Goal: Find specific page/section: Find specific page/section

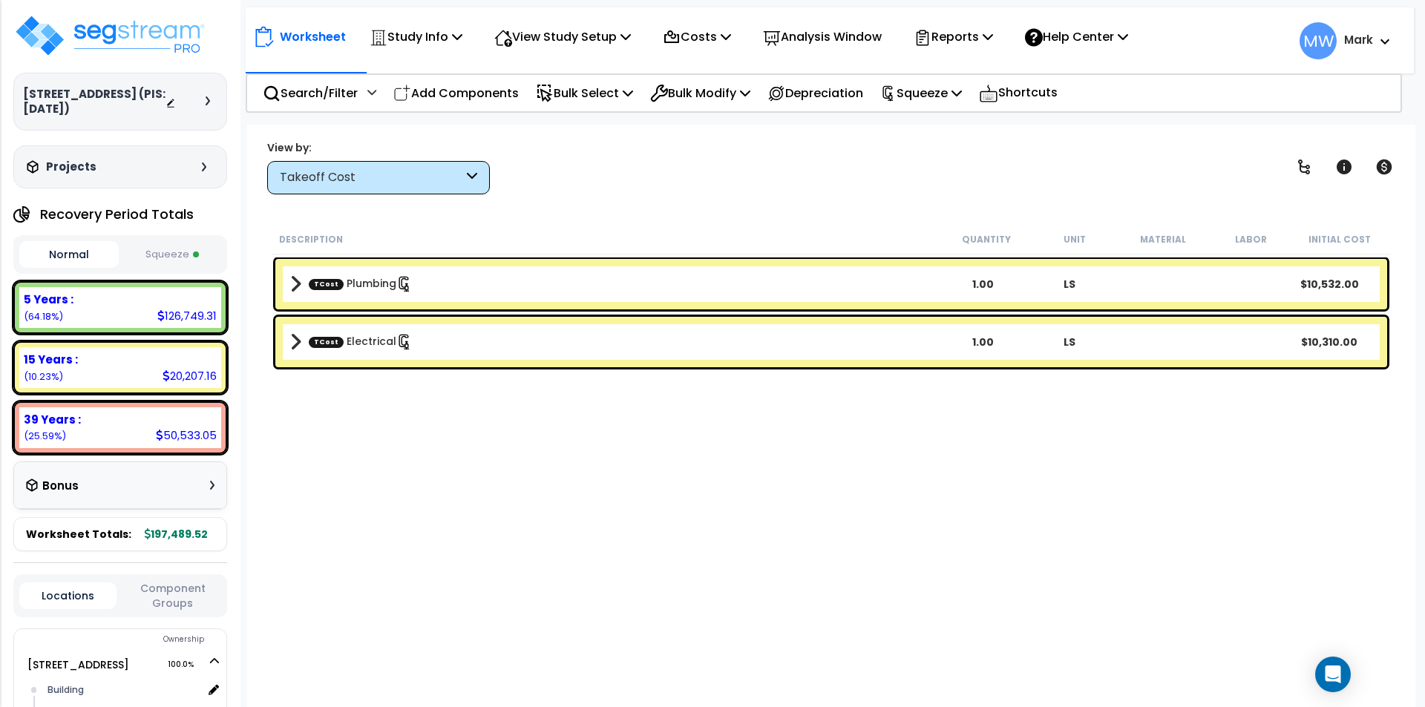
click at [174, 246] on button "Squeeze" at bounding box center [171, 255] width 99 height 26
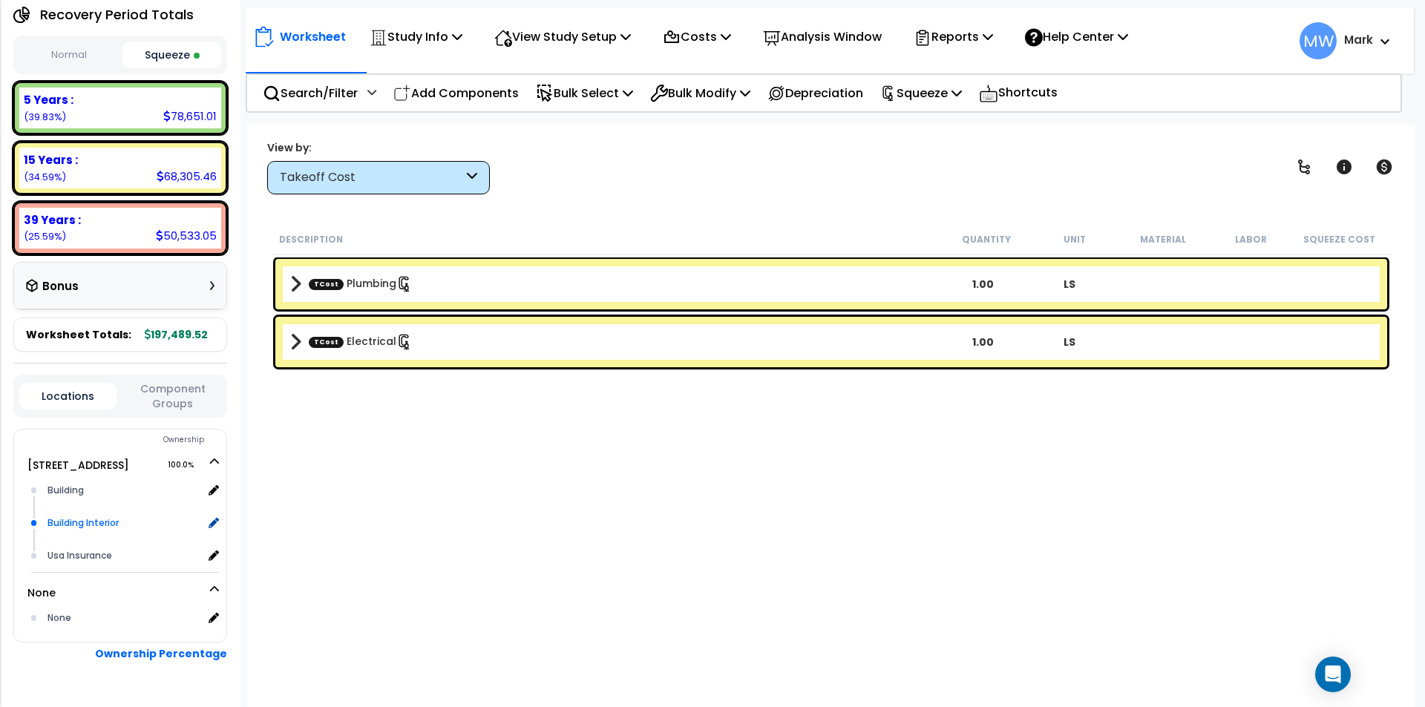
scroll to position [241, 0]
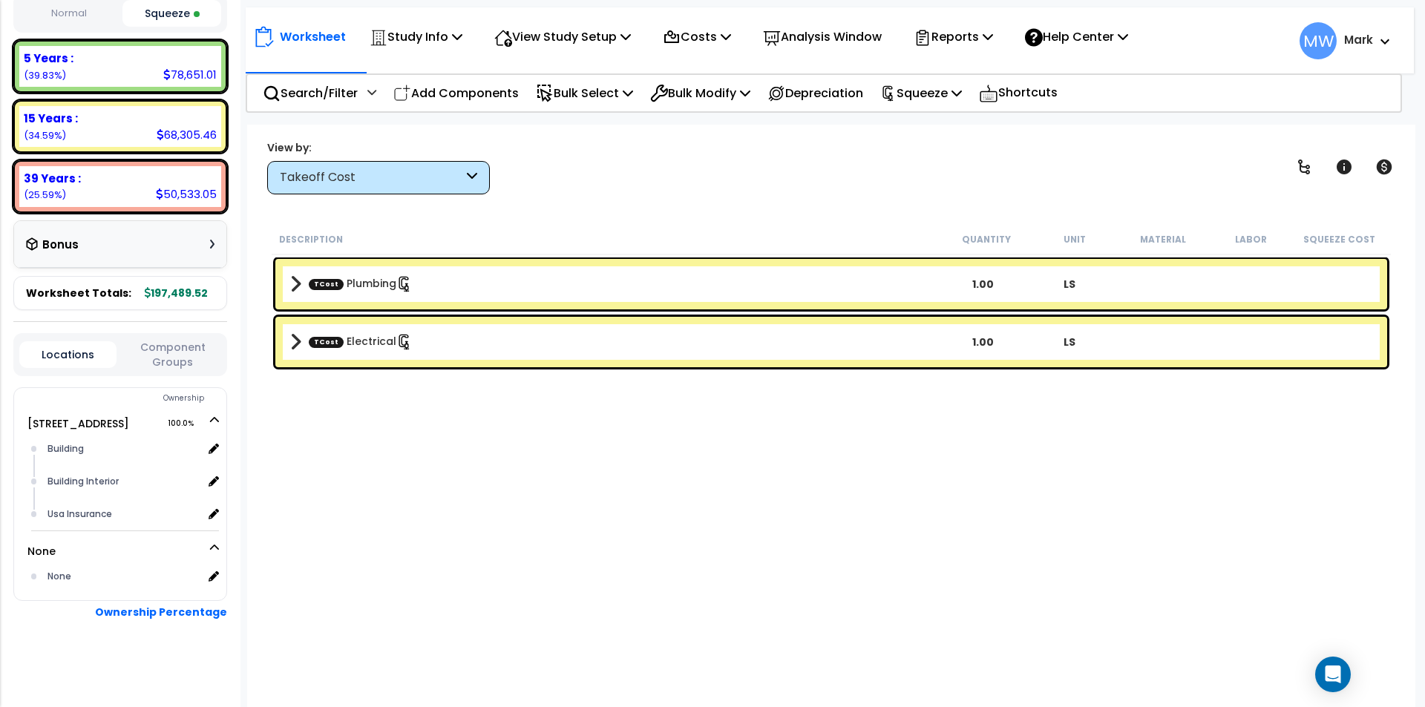
click at [298, 281] on span at bounding box center [295, 284] width 11 height 21
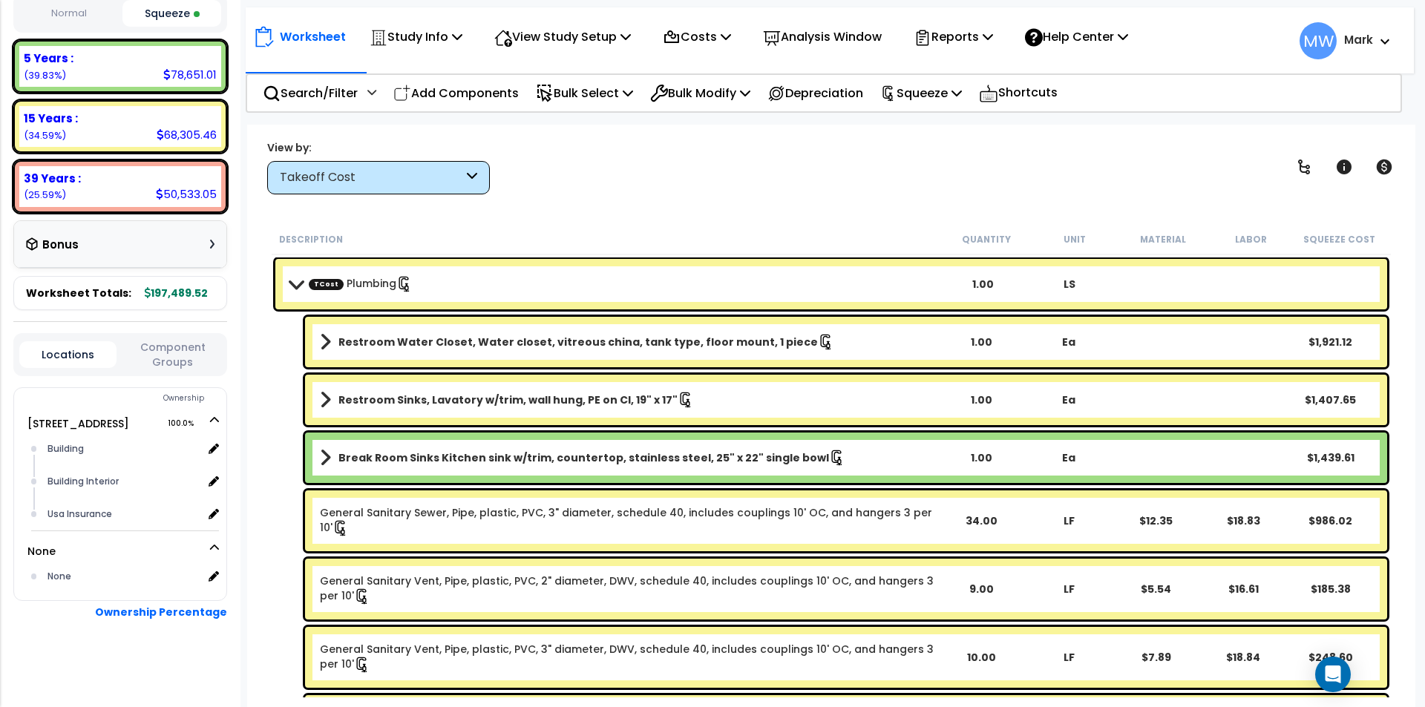
scroll to position [0, 0]
click at [287, 282] on span at bounding box center [296, 283] width 21 height 11
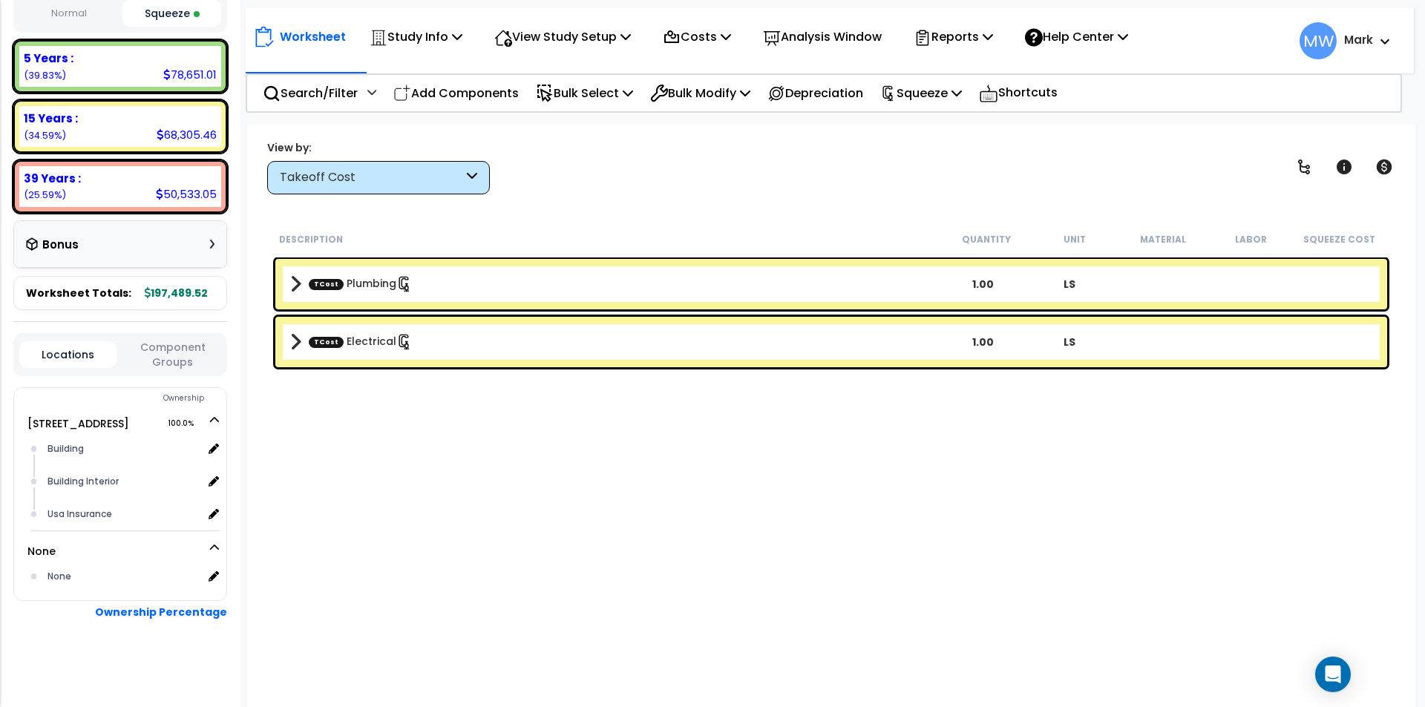
click at [341, 176] on div "Takeoff Cost" at bounding box center [371, 177] width 183 height 17
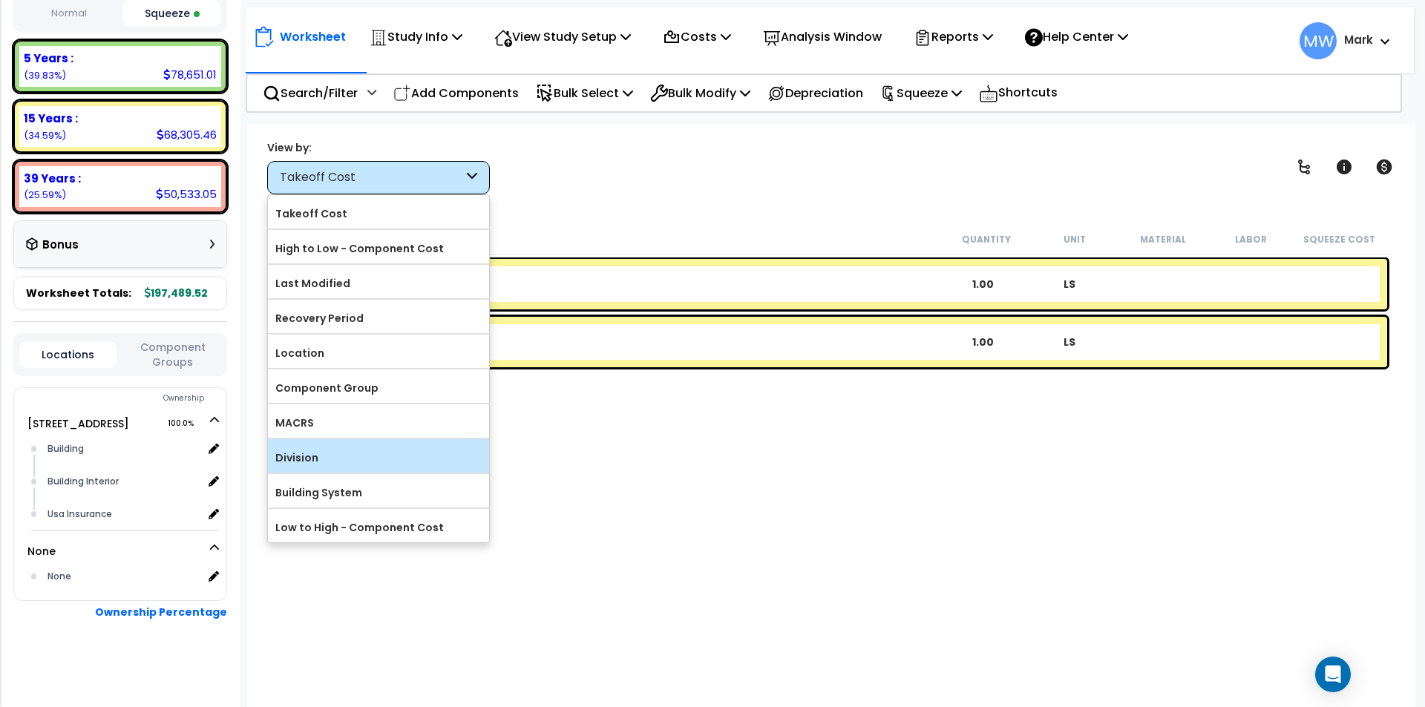
click at [301, 451] on label "Division" at bounding box center [378, 458] width 221 height 22
click at [0, 0] on input "Division" at bounding box center [0, 0] width 0 height 0
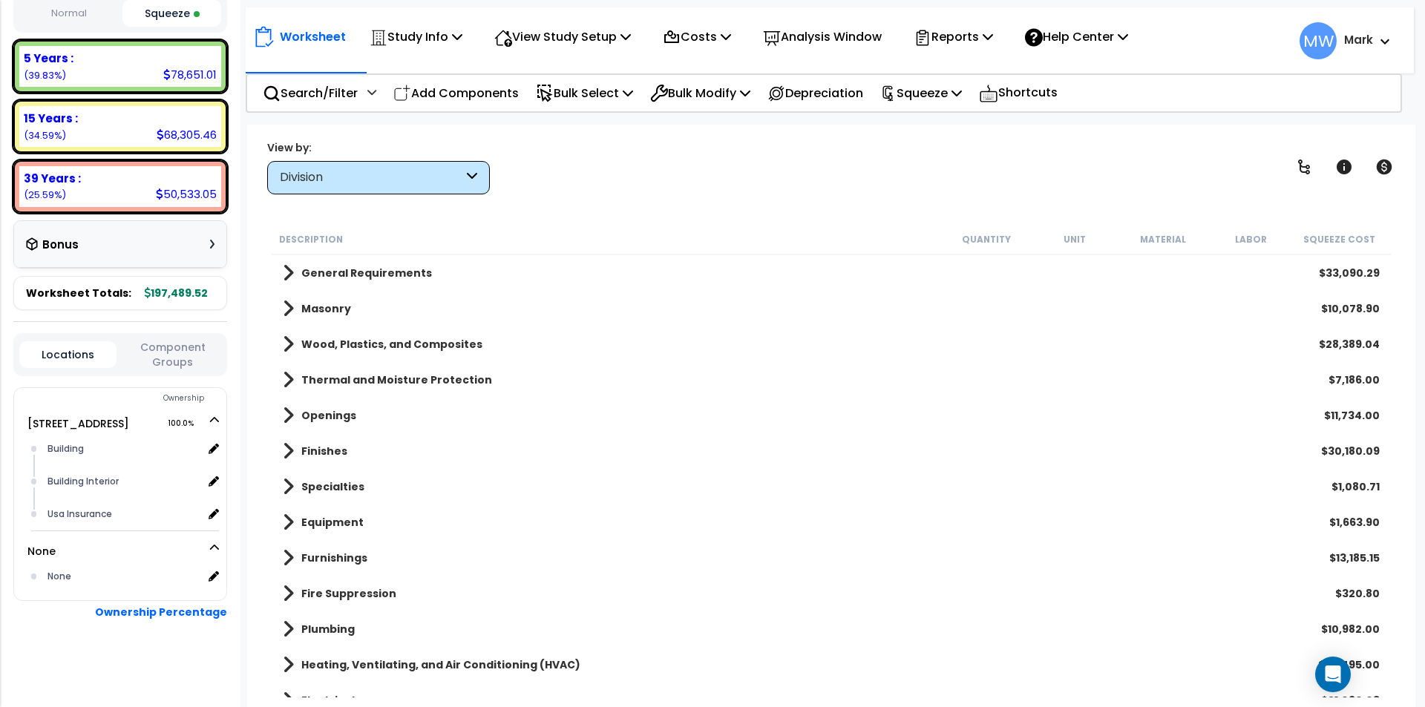
click at [396, 168] on div "Division" at bounding box center [378, 177] width 223 height 33
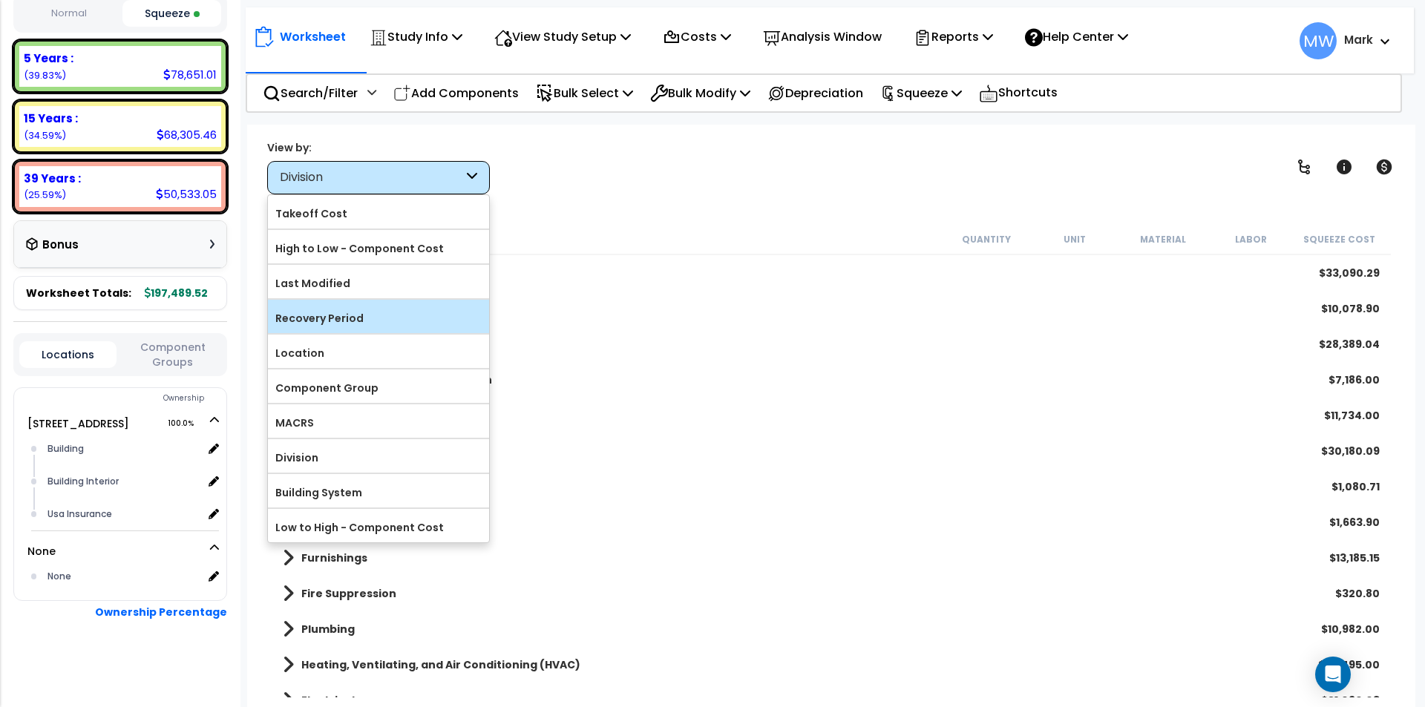
click at [332, 324] on label "Recovery Period" at bounding box center [378, 318] width 221 height 22
click at [0, 0] on input "Recovery Period" at bounding box center [0, 0] width 0 height 0
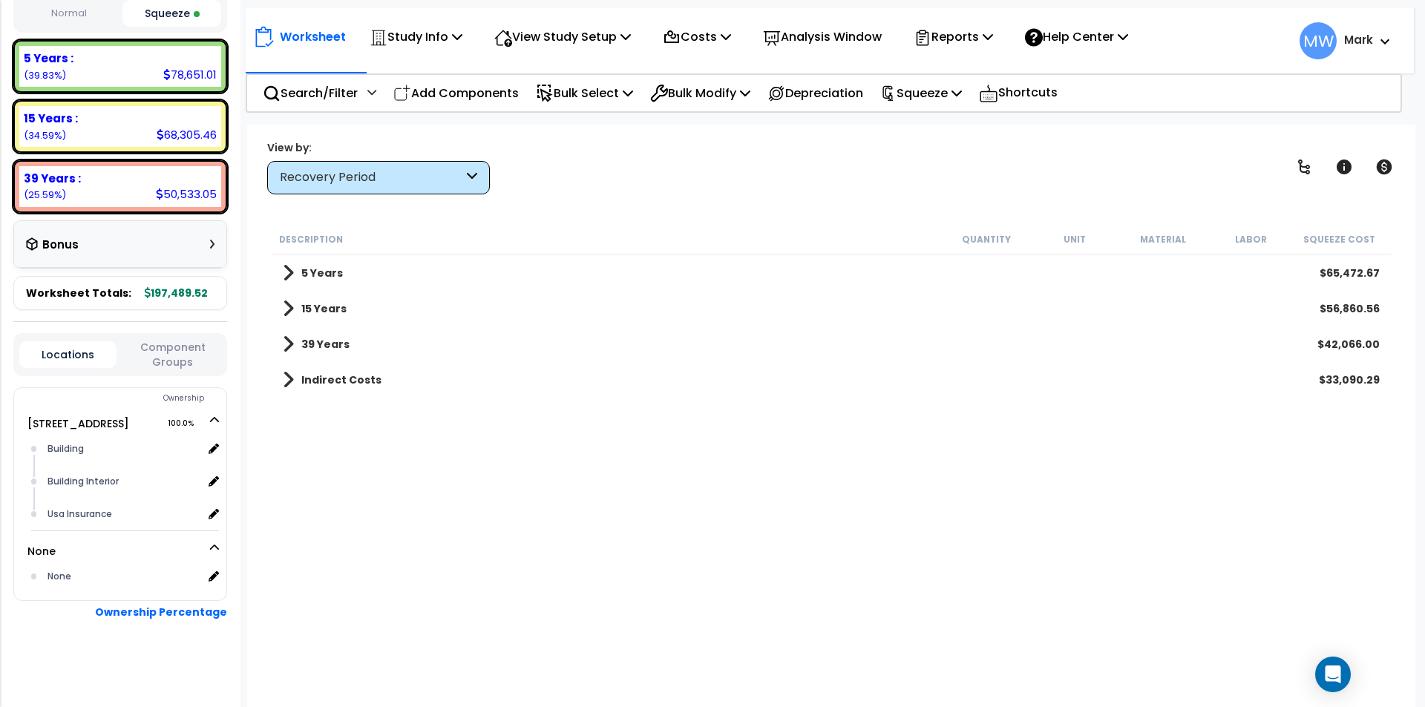
click at [292, 300] on span at bounding box center [288, 308] width 11 height 21
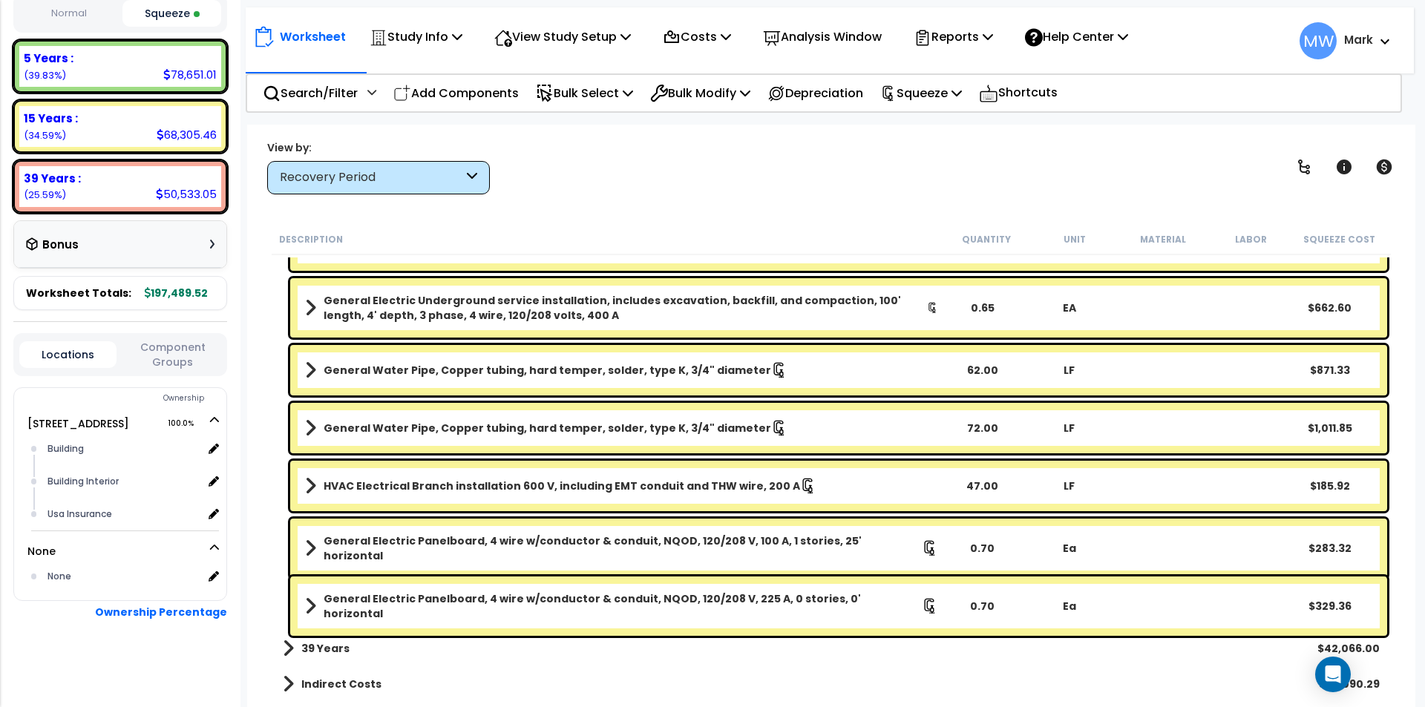
scroll to position [1650, 0]
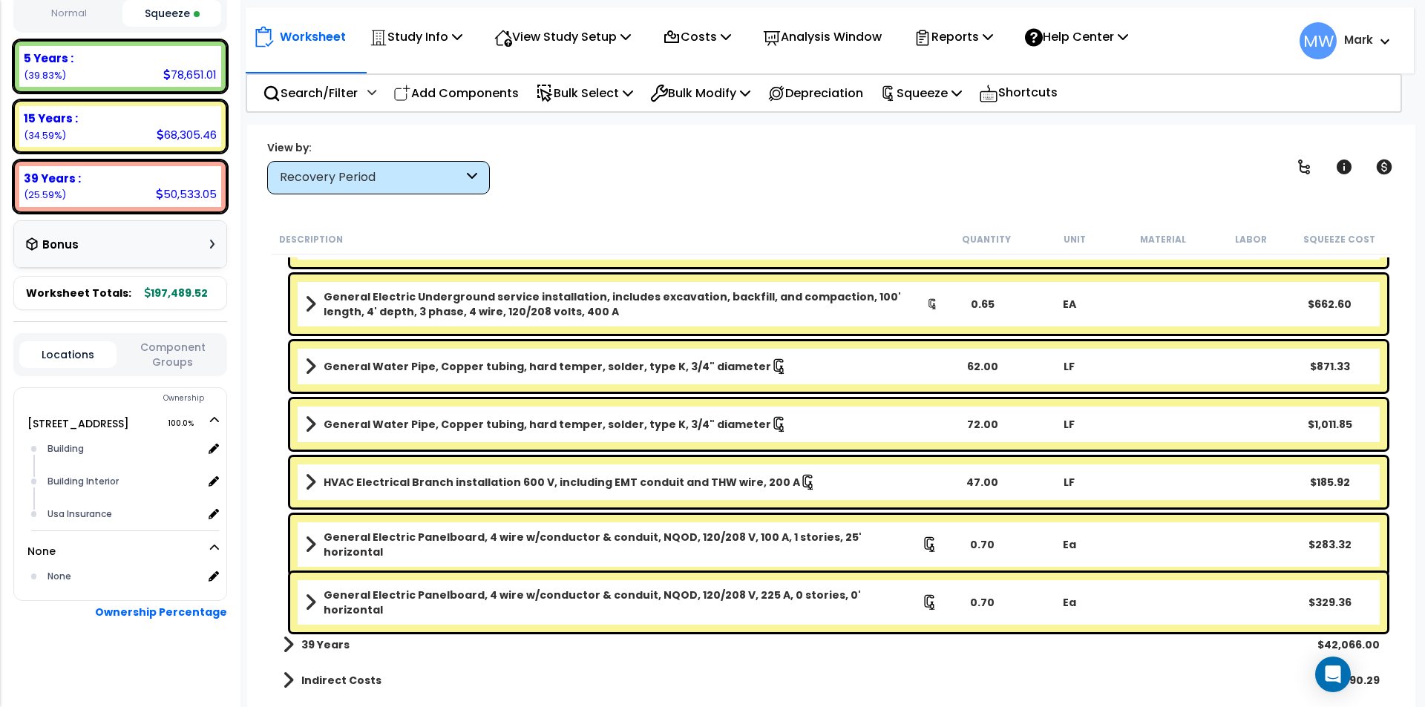
click at [286, 676] on span at bounding box center [288, 680] width 11 height 21
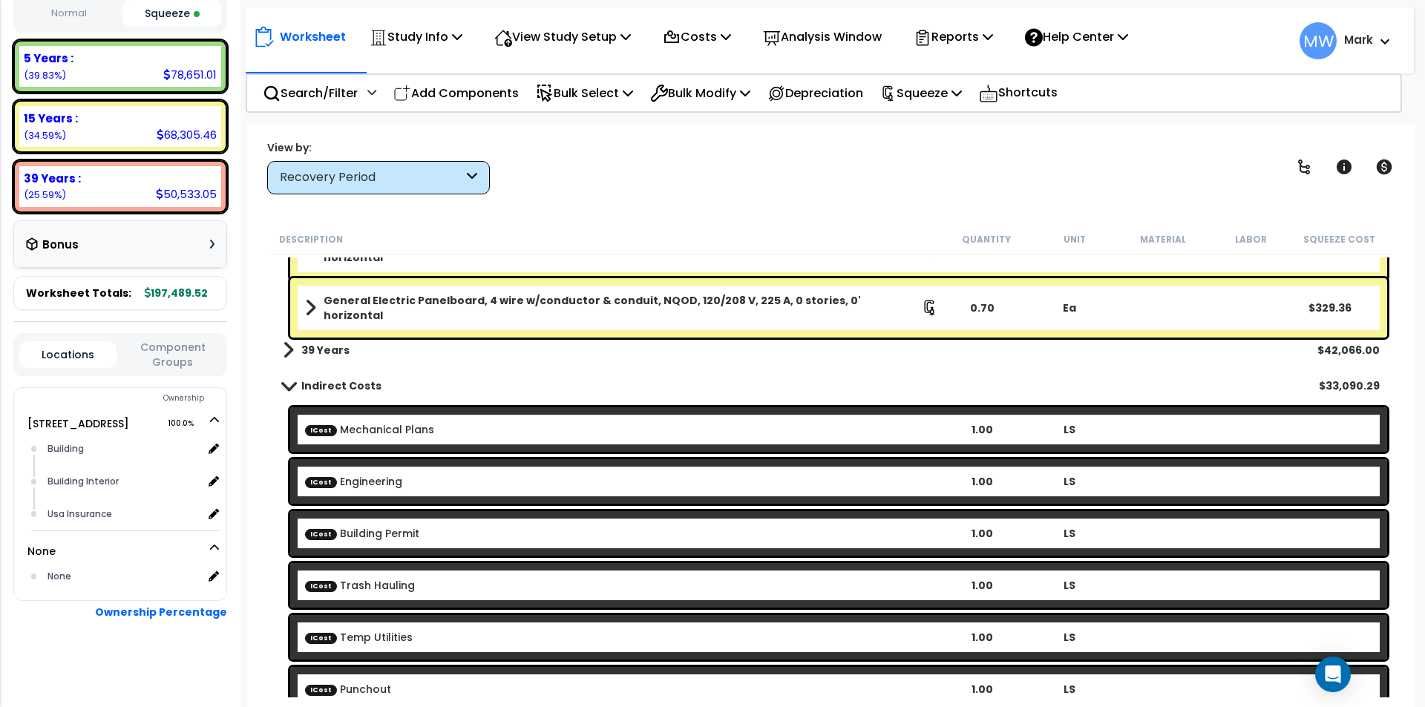
scroll to position [1947, 0]
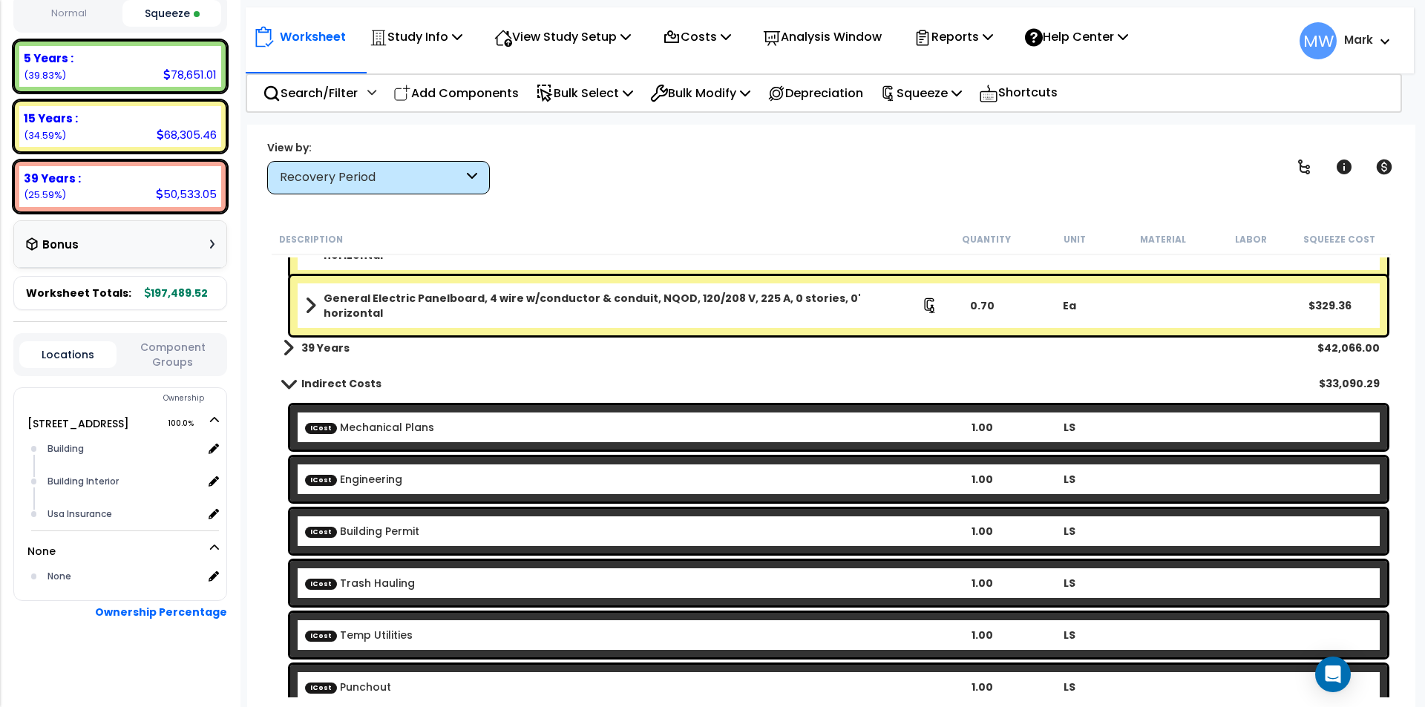
click at [289, 384] on span at bounding box center [288, 383] width 21 height 11
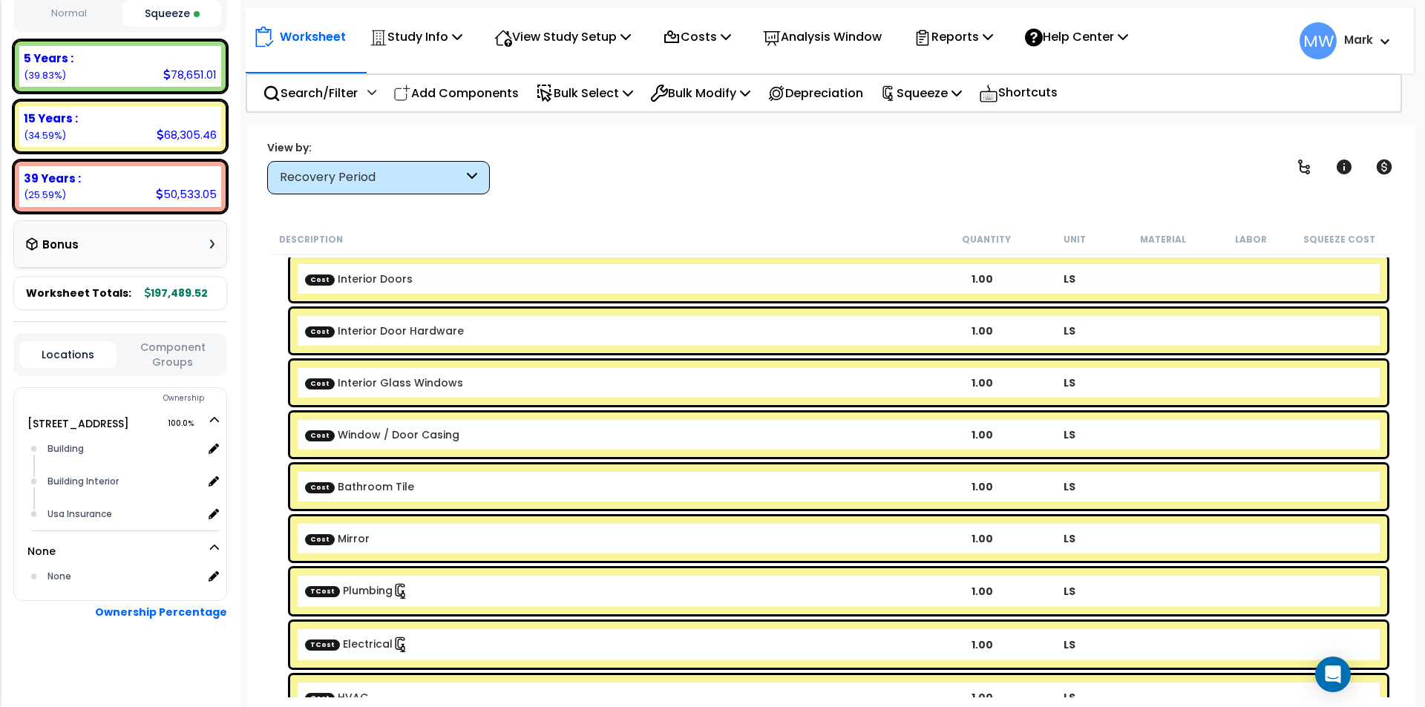
scroll to position [0, 0]
